Goal: Information Seeking & Learning: Learn about a topic

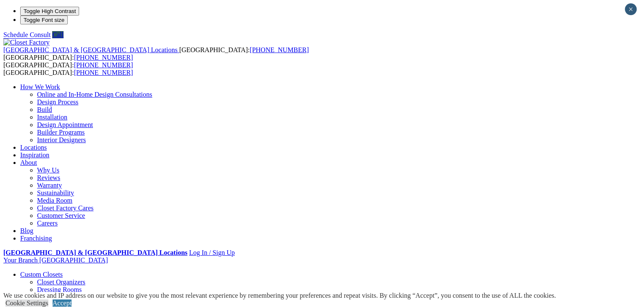
click at [37, 159] on link "About" at bounding box center [28, 162] width 17 height 7
click at [58, 220] on link "Careers" at bounding box center [47, 223] width 21 height 7
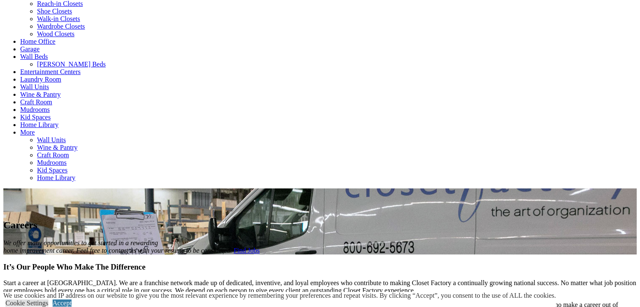
scroll to position [419, 0]
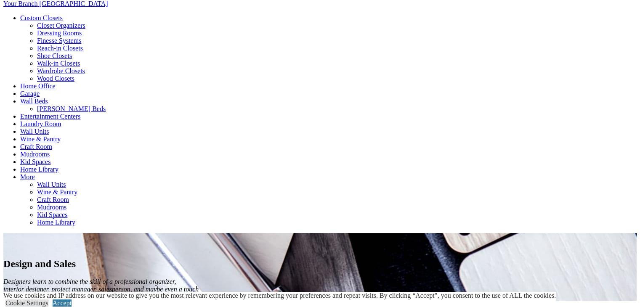
scroll to position [360, 0]
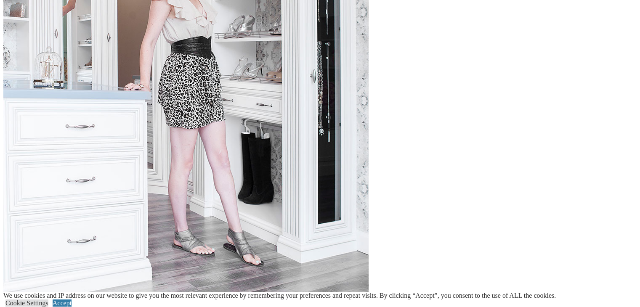
scroll to position [1670, 0]
